Goal: Task Accomplishment & Management: Manage account settings

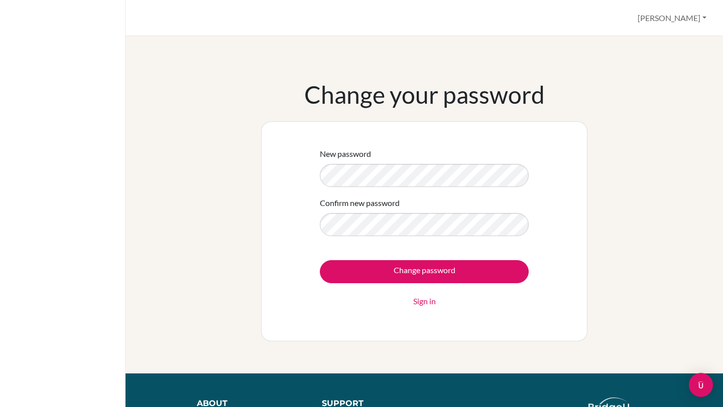
click at [343, 283] on div "Change password Sign in" at bounding box center [424, 283] width 209 height 47
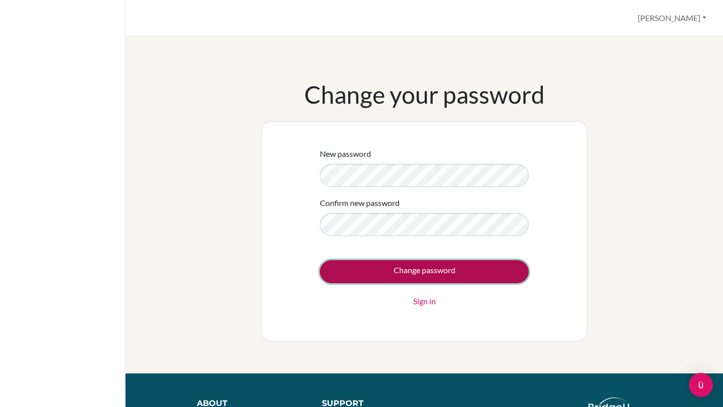
click at [352, 274] on input "Change password" at bounding box center [424, 271] width 209 height 23
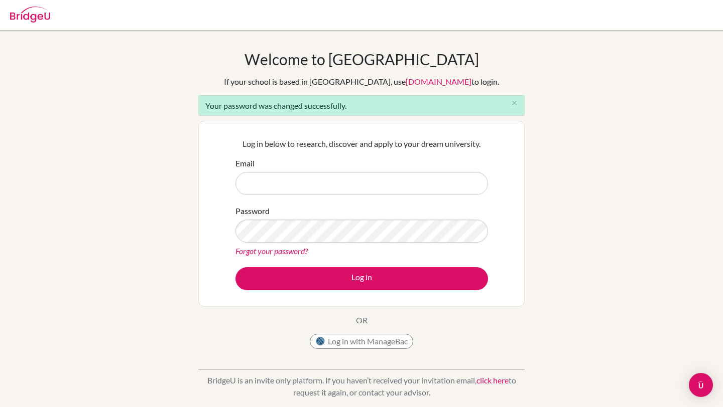
type input "78228@ats.edu.mx"
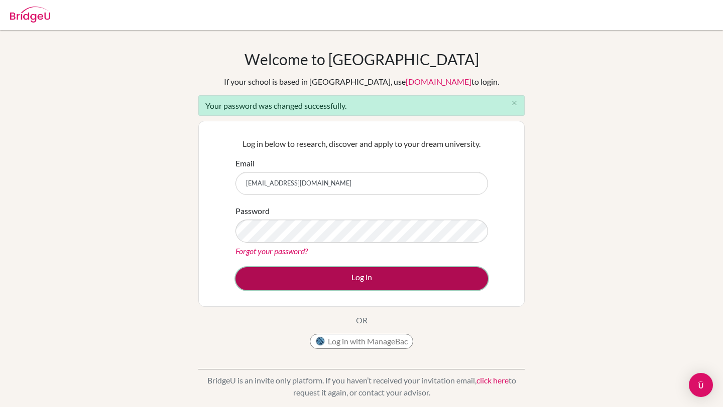
click at [327, 278] on button "Log in" at bounding box center [361, 278] width 252 height 23
